Goal: Task Accomplishment & Management: Use online tool/utility

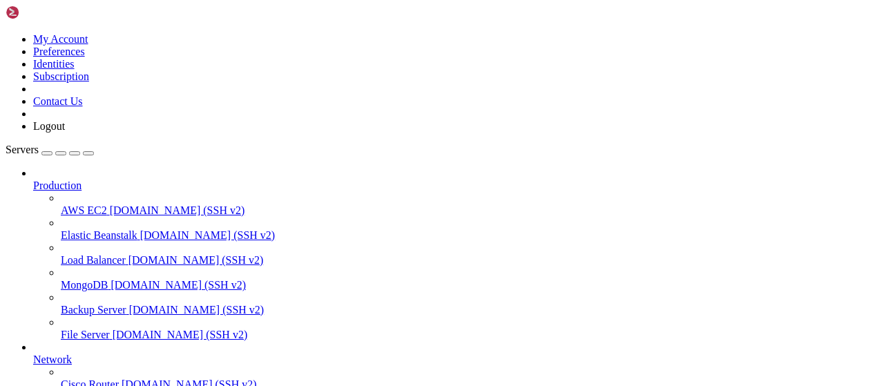
scroll to position [280, 0]
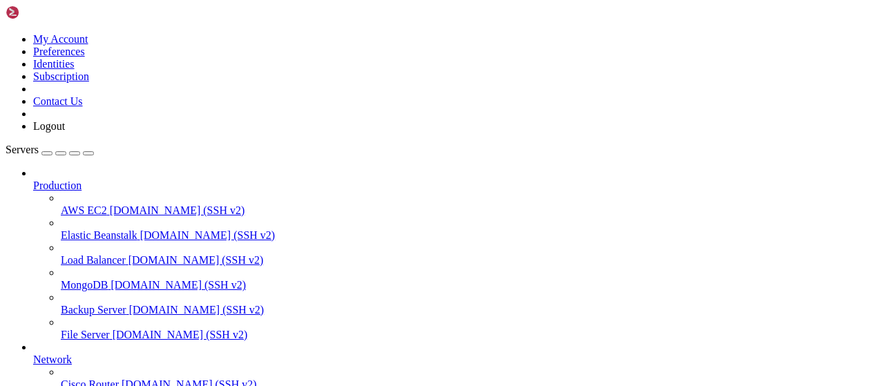
type input "/root/LinkQuest"
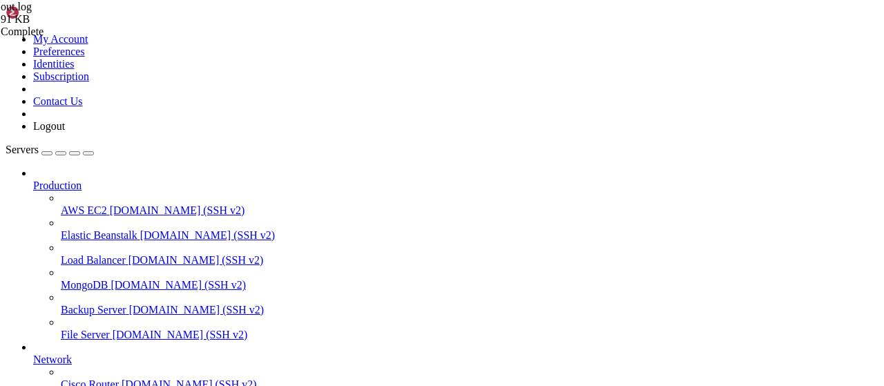
scroll to position [5663, 0]
drag, startPoint x: 213, startPoint y: 358, endPoint x: 209, endPoint y: 131, distance: 226.5
drag, startPoint x: 211, startPoint y: 357, endPoint x: 267, endPoint y: 294, distance: 84.6
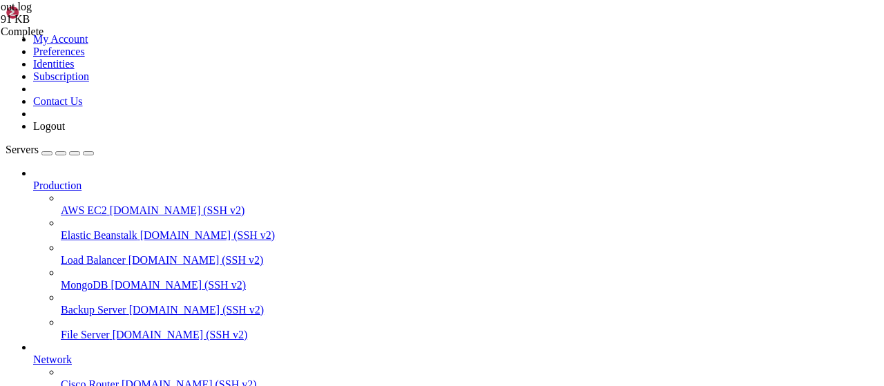
drag, startPoint x: 210, startPoint y: 356, endPoint x: 207, endPoint y: 128, distance: 227.9
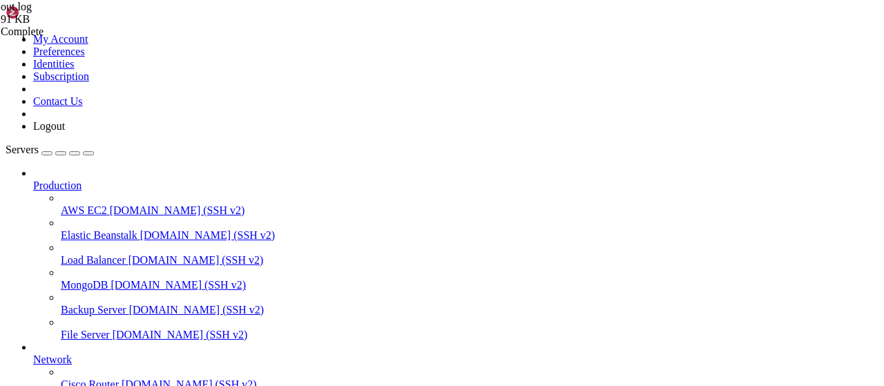
type textarea "UserTaskManager: пользователь 6300601067 настроил 3 сервисов, 10 каналов Пользо…"
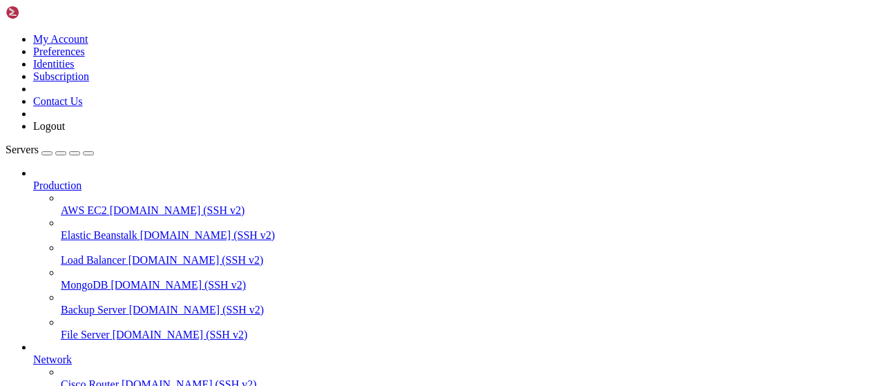
scroll to position [0, 0]
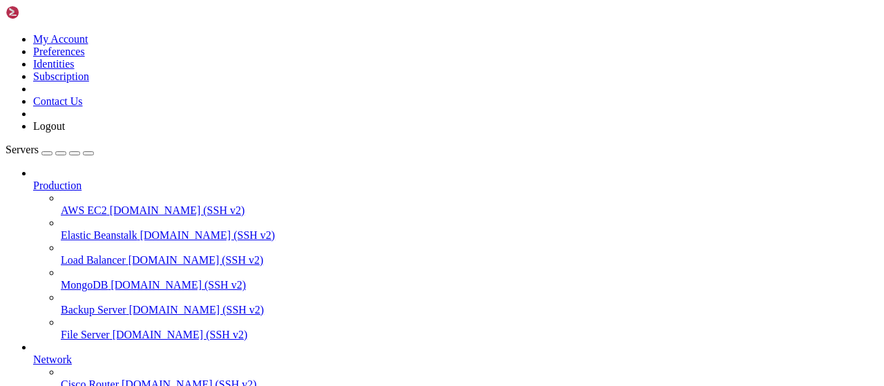
scroll to position [124, 0]
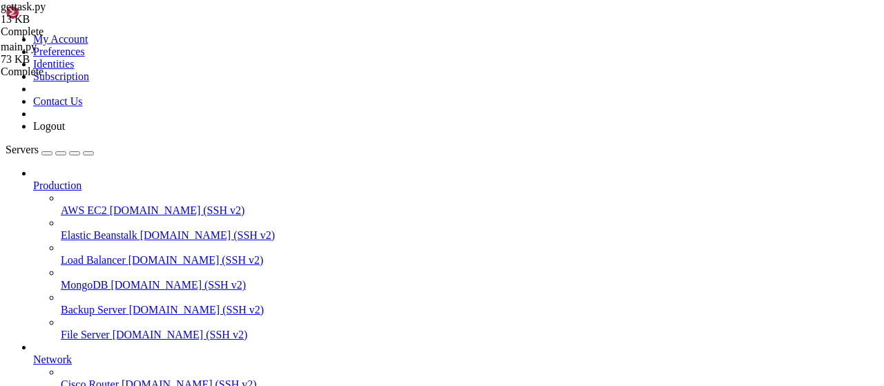
scroll to position [93, 0]
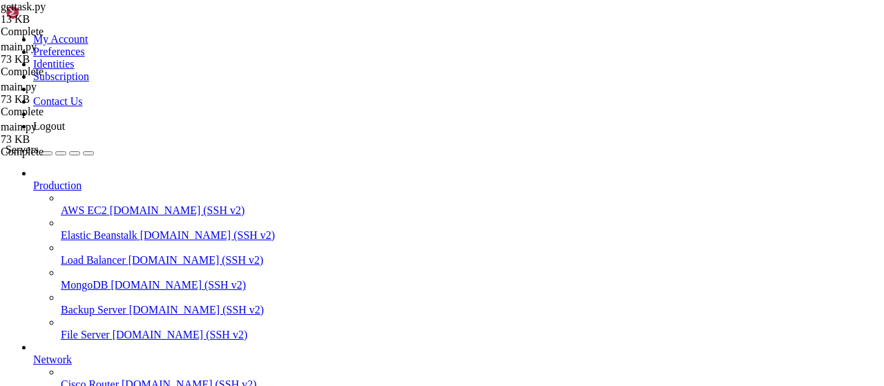
scroll to position [0, 0]
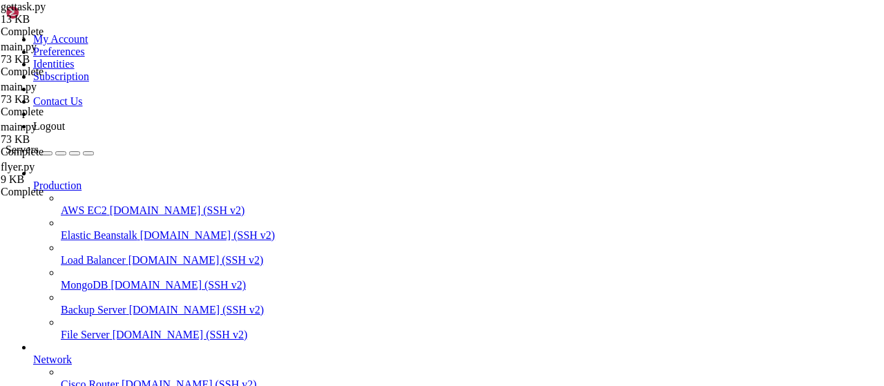
drag, startPoint x: 287, startPoint y: 893, endPoint x: 148, endPoint y: 1153, distance: 294.4
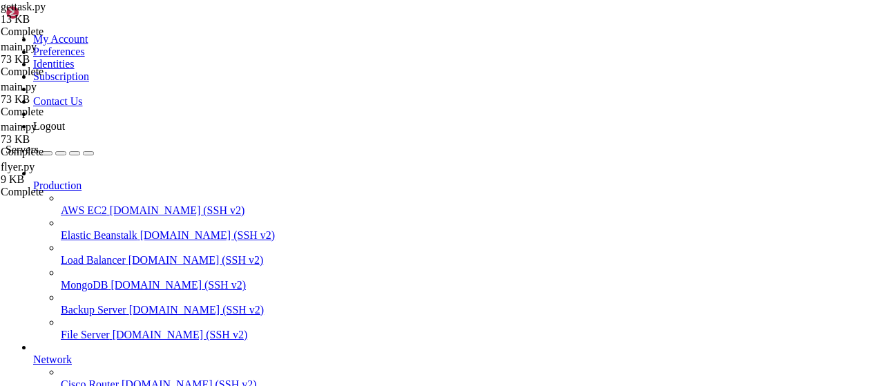
type input "/root/LinkQuest"
type textarea "DEBUG main.py: Задание - тип: subscribe channel, ссылка: https://t.me/+hlQ6G9lT…"
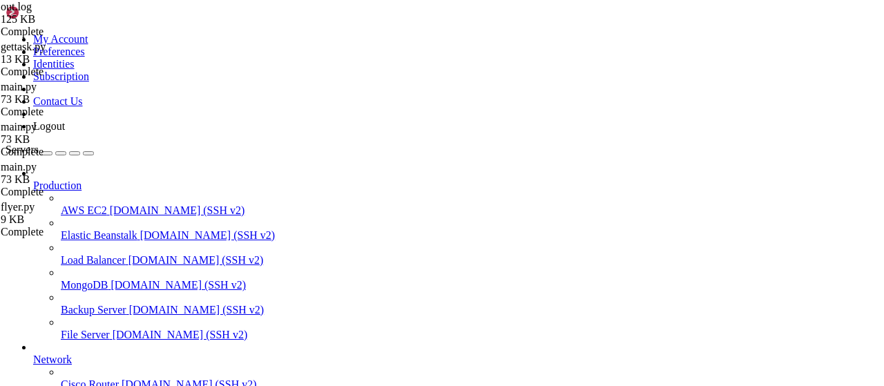
drag, startPoint x: 206, startPoint y: 3, endPoint x: 134, endPoint y: 95, distance: 117.0
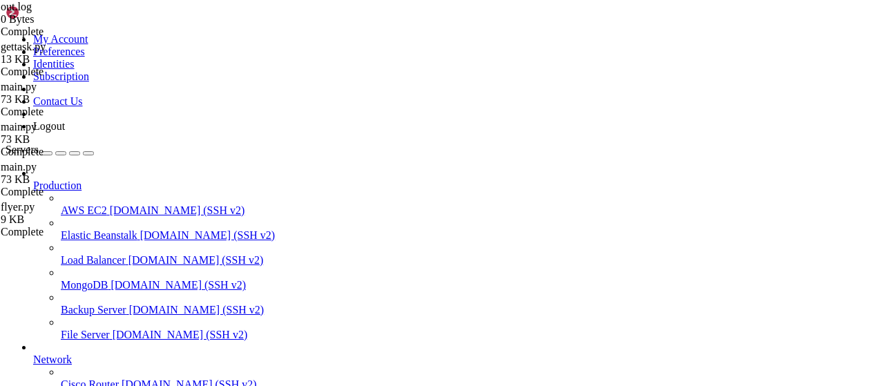
scroll to position [124, 0]
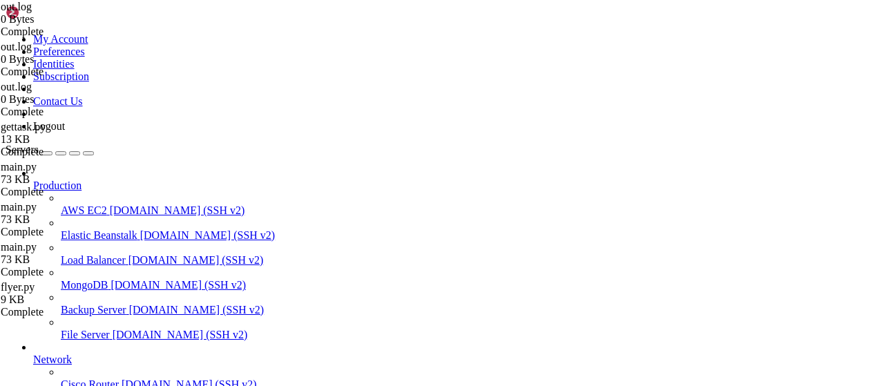
scroll to position [146, 0]
drag, startPoint x: 663, startPoint y: 353, endPoint x: 646, endPoint y: 296, distance: 59.2
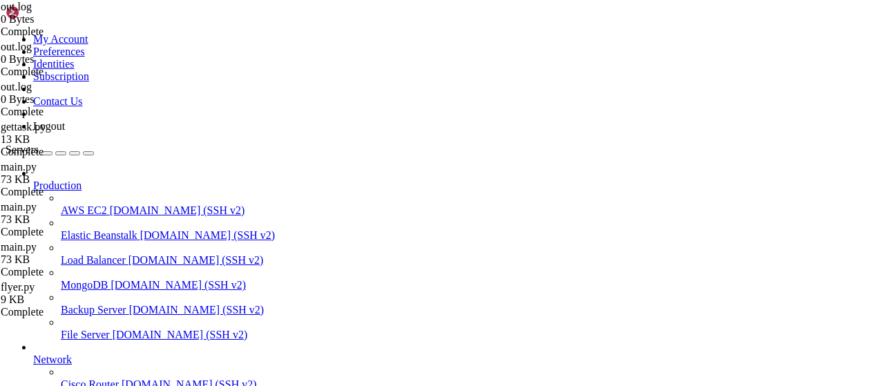
drag, startPoint x: 670, startPoint y: 353, endPoint x: 175, endPoint y: -32, distance: 626.7
drag, startPoint x: 793, startPoint y: 292, endPoint x: 832, endPoint y: 291, distance: 38.7
type textarea "DEBUG main.py: Полное задание: {'service': 'flyer', 'task_id': '28002fa6bc', 'c…"
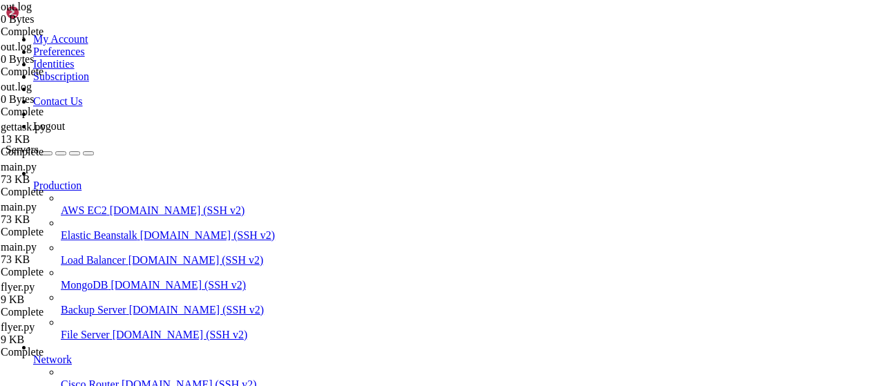
type input "/root/LinkQuest"
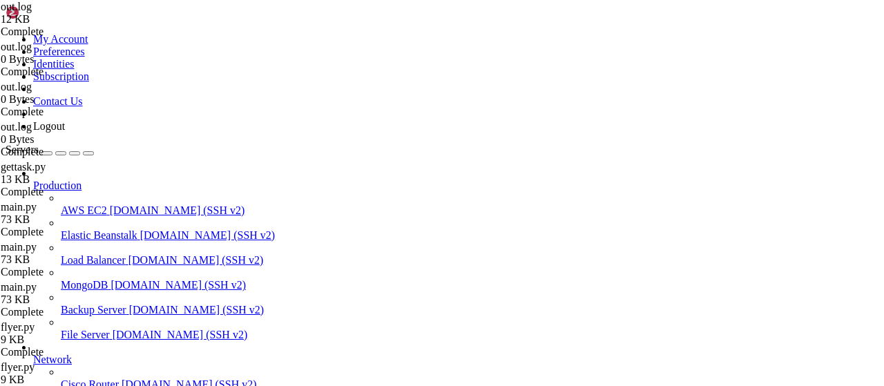
scroll to position [0, 0]
drag, startPoint x: 793, startPoint y: 227, endPoint x: 0, endPoint y: 229, distance: 793.3
type textarea "DEBUG user_task_manager.py: flyer задание - тип: subscribe channel, ссылка: htt…"
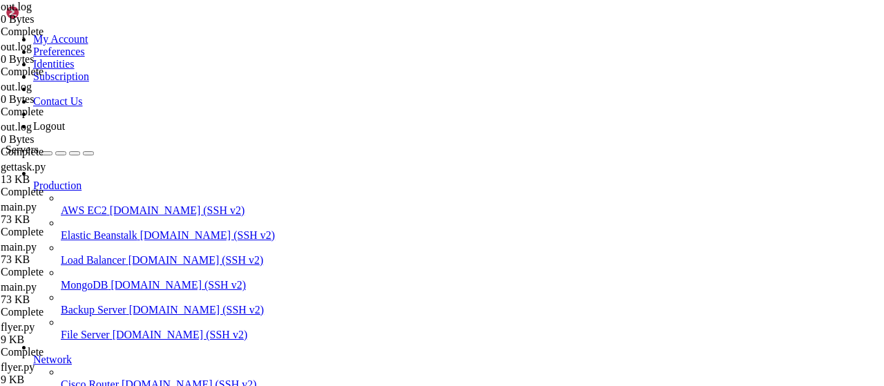
type input "/root/LinkQuest"
type textarea "DEBUG user_task_manager.py: flyer задание - тип: subscribe channel, ссылка: htt…"
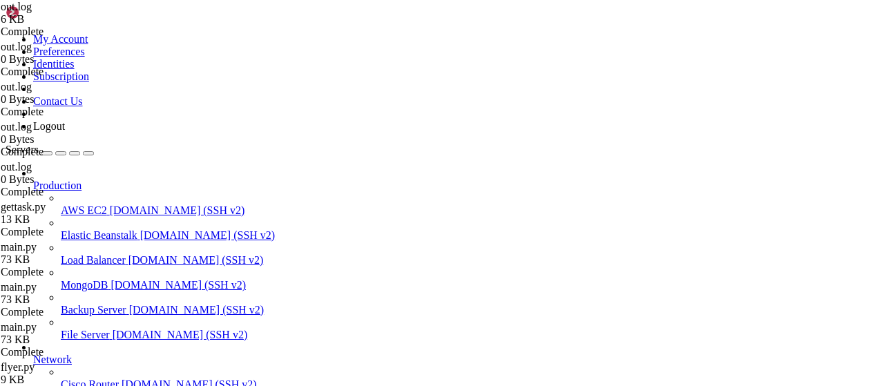
type input "/root/LinkQuest"
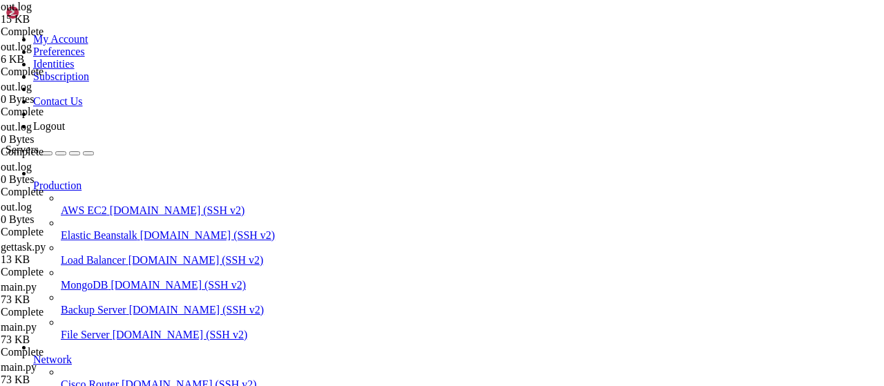
type textarea "Процент выполнения: 100.0%"
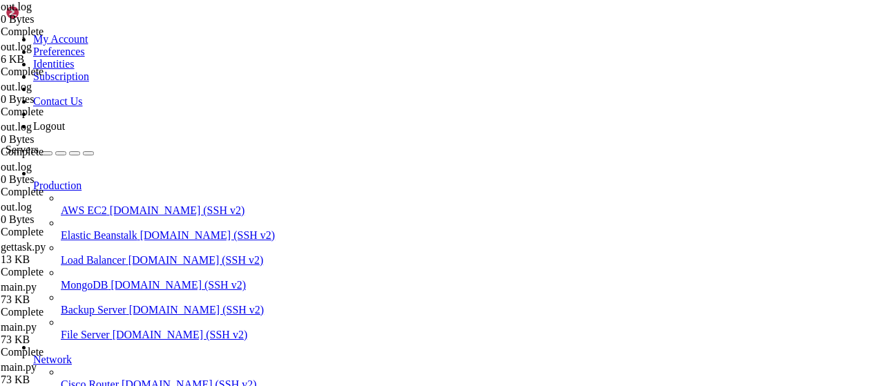
scroll to position [124, 0]
drag, startPoint x: 533, startPoint y: 226, endPoint x: 64, endPoint y: -3, distance: 521.5
type textarea "UserTaskManager: пользователь 6300601067 настроил 3 сервисов, 5 каналов Пользов…"
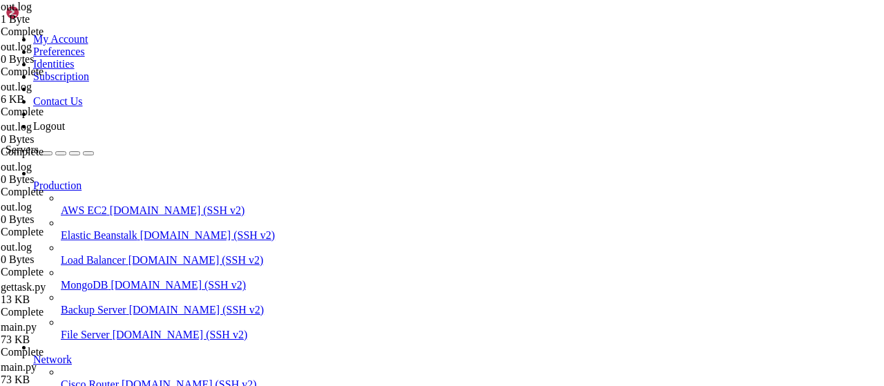
type input "/root/LinkQuest"
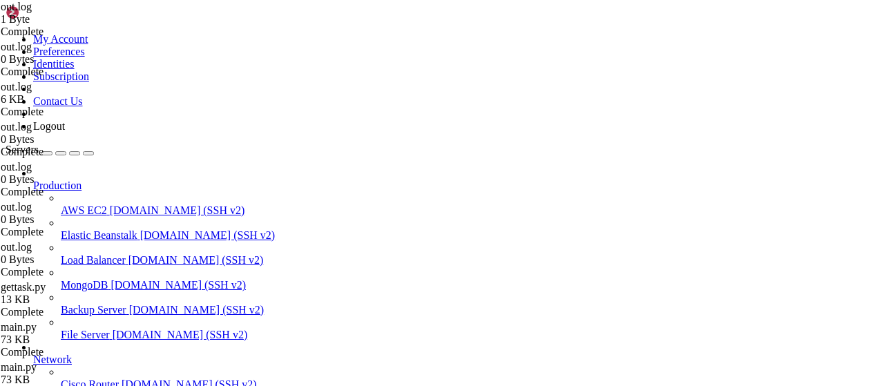
type textarea "DEBUG main.py: Полное задание: {'service': 'subgram', 'task_id': '79455', 'chan…"
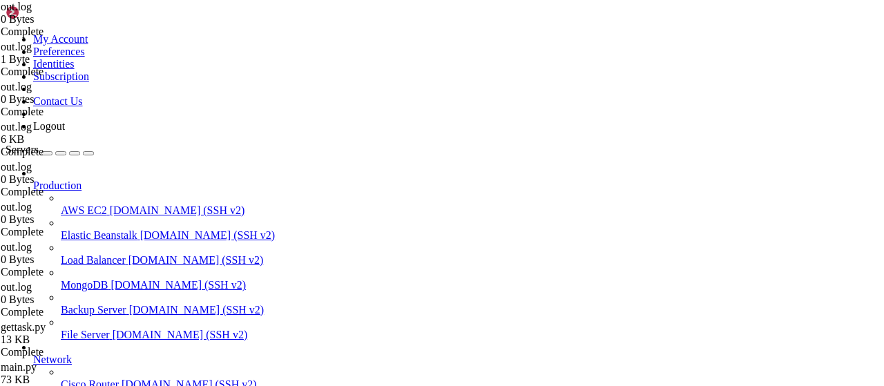
scroll to position [0, 0]
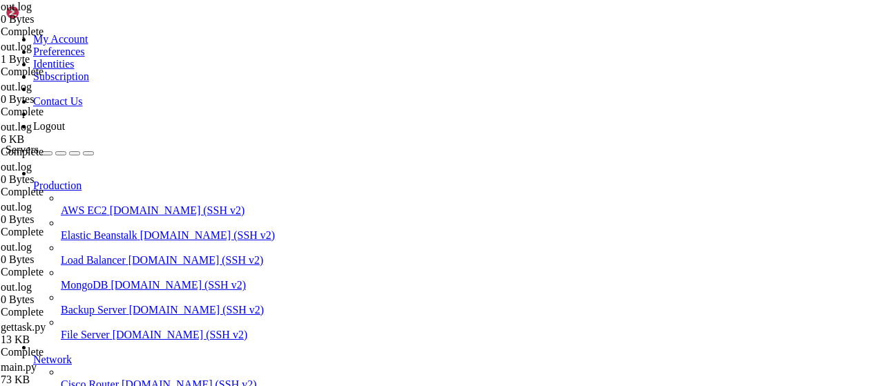
scroll to position [124, 0]
drag, startPoint x: 226, startPoint y: 244, endPoint x: 186, endPoint y: 27, distance: 220.5
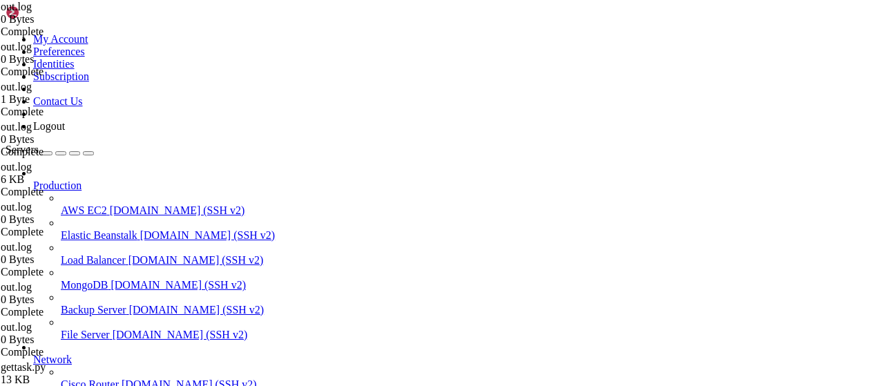
type textarea "UserTaskManager: пользователь 6300601067 настроил 3 сервисов, 5 каналов Пользов…"
type input "/root/LinkQuest/task"
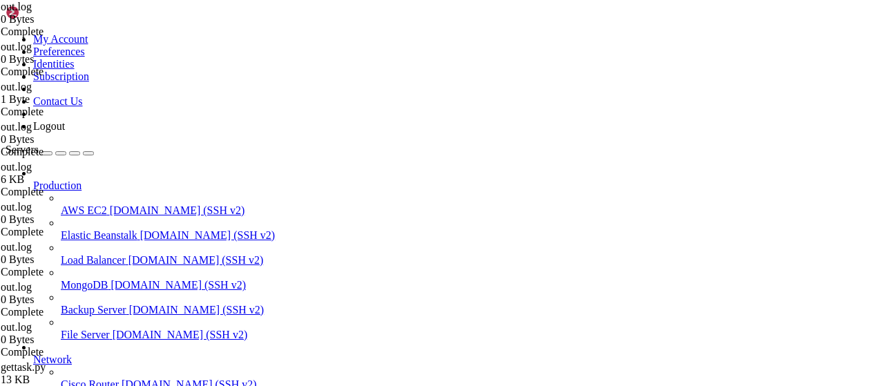
scroll to position [2089, 0]
